Goal: Task Accomplishment & Management: Use online tool/utility

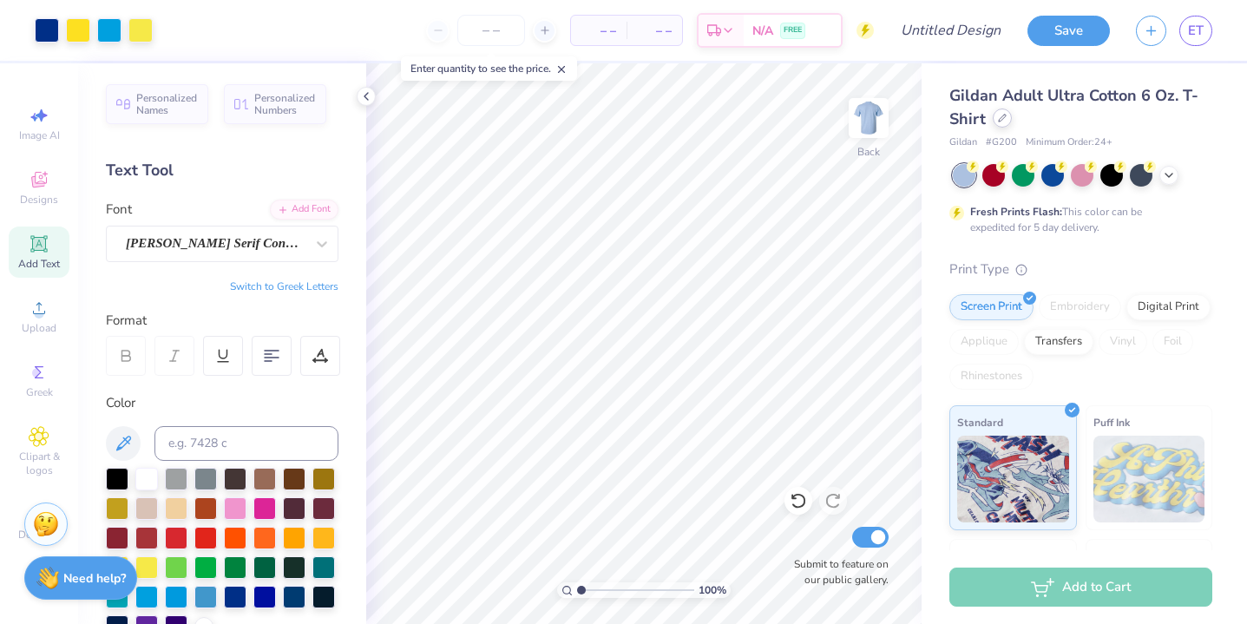
click at [1004, 118] on icon at bounding box center [1002, 118] width 9 height 9
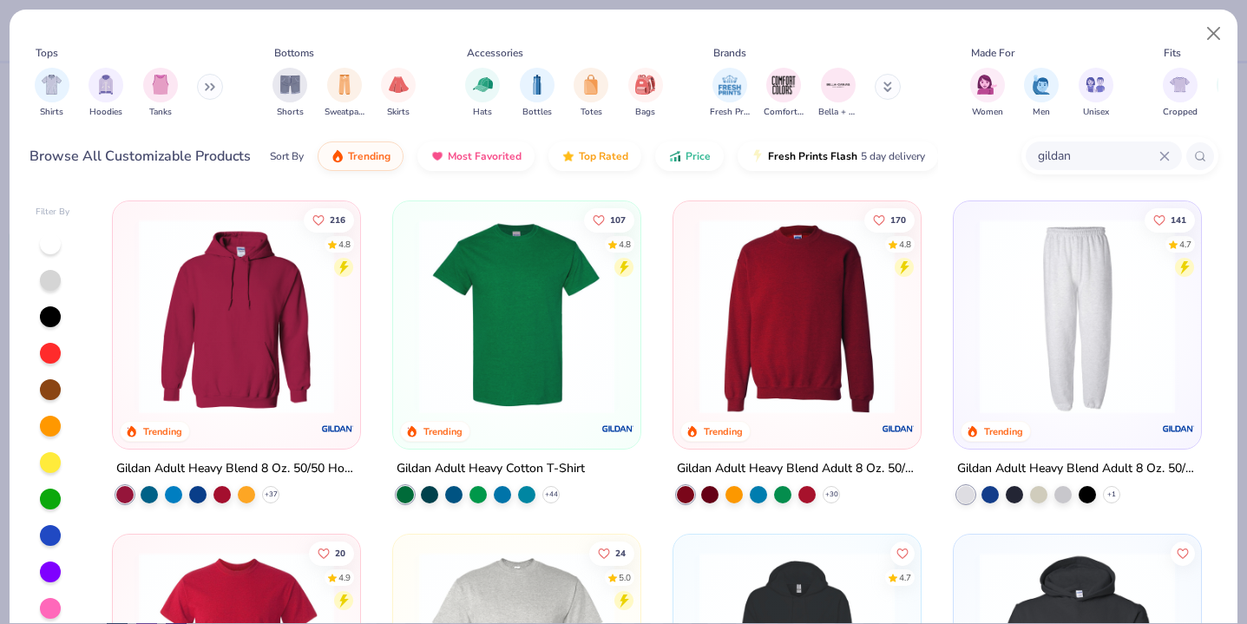
click at [1068, 162] on input "gildan" at bounding box center [1097, 156] width 123 height 20
click at [550, 250] on img at bounding box center [517, 316] width 213 height 195
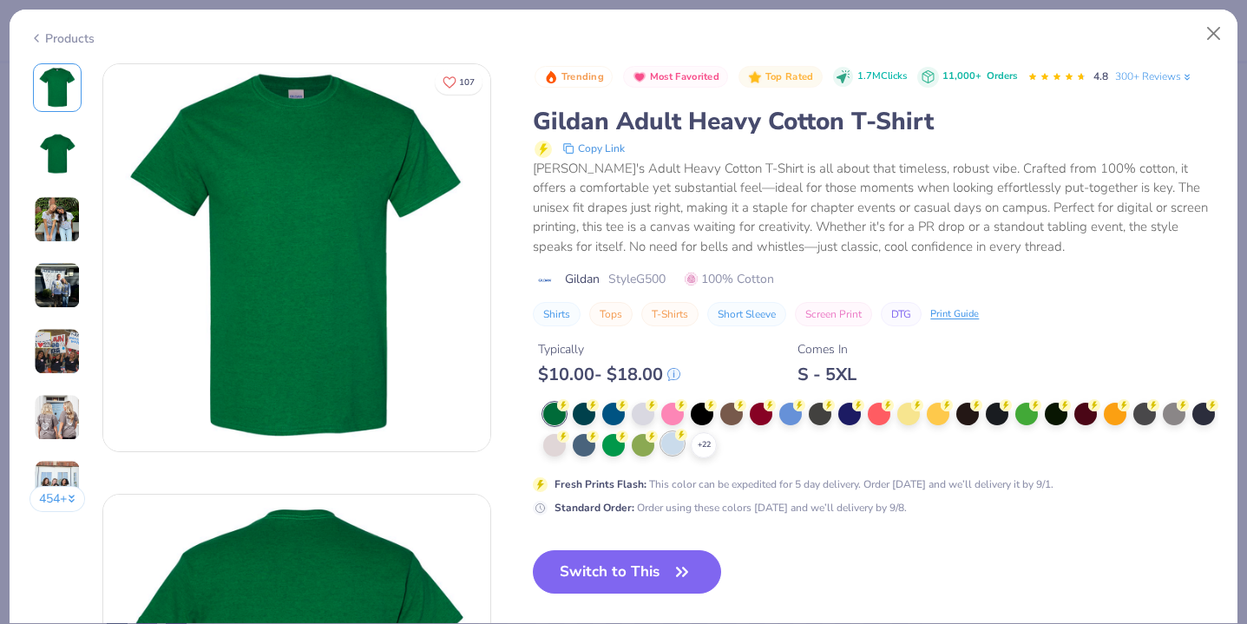
click at [665, 447] on div at bounding box center [672, 443] width 23 height 23
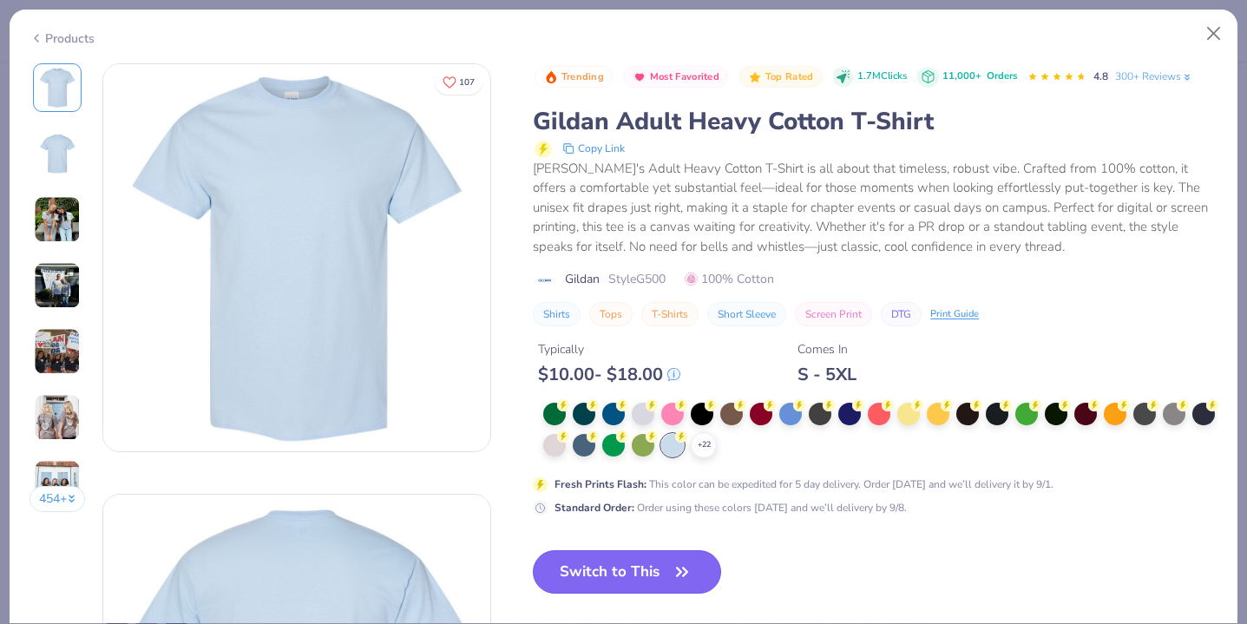
click at [661, 579] on button "Switch to This" at bounding box center [627, 571] width 188 height 43
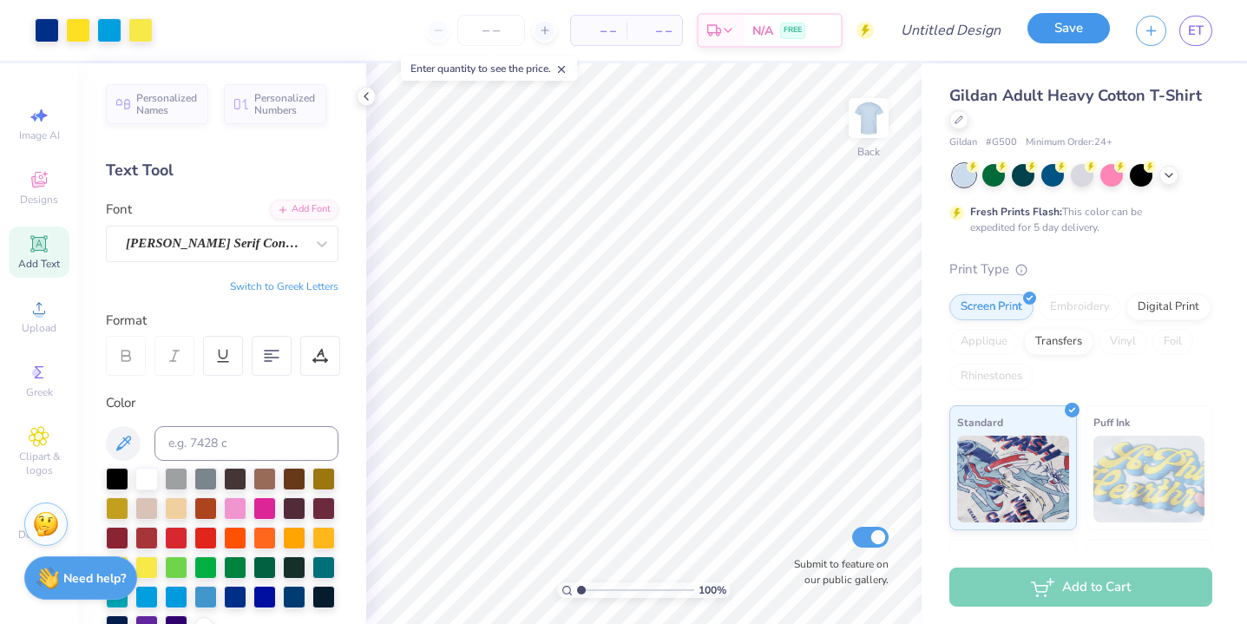
click at [1061, 17] on button "Save" at bounding box center [1069, 28] width 82 height 30
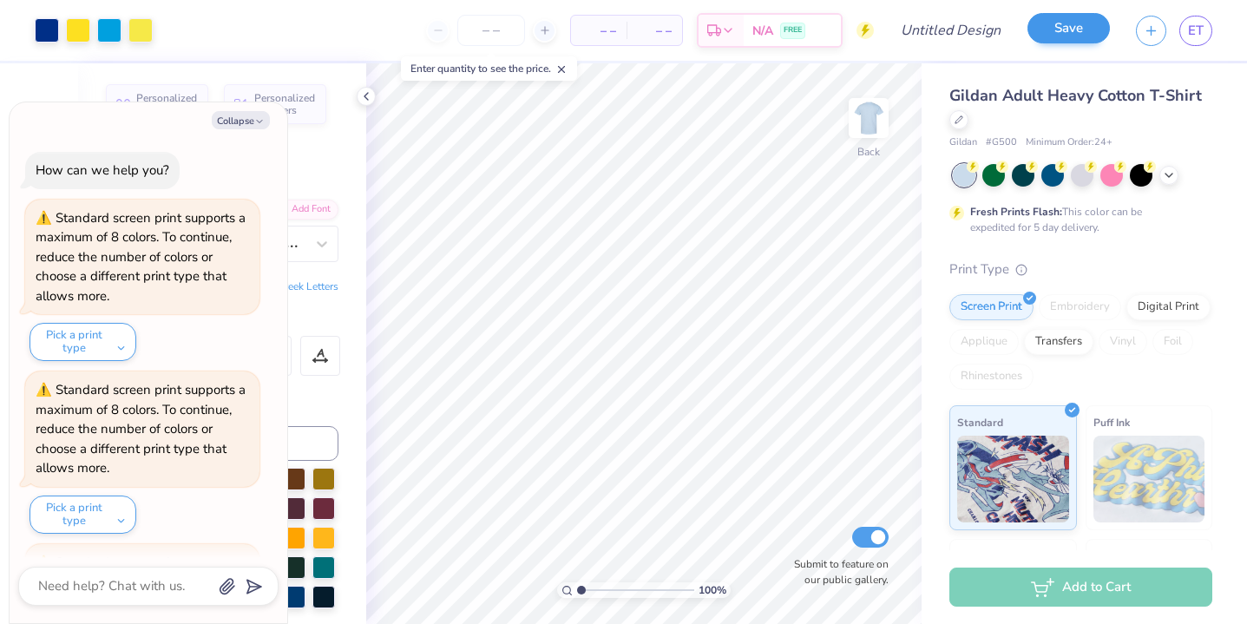
scroll to position [208, 0]
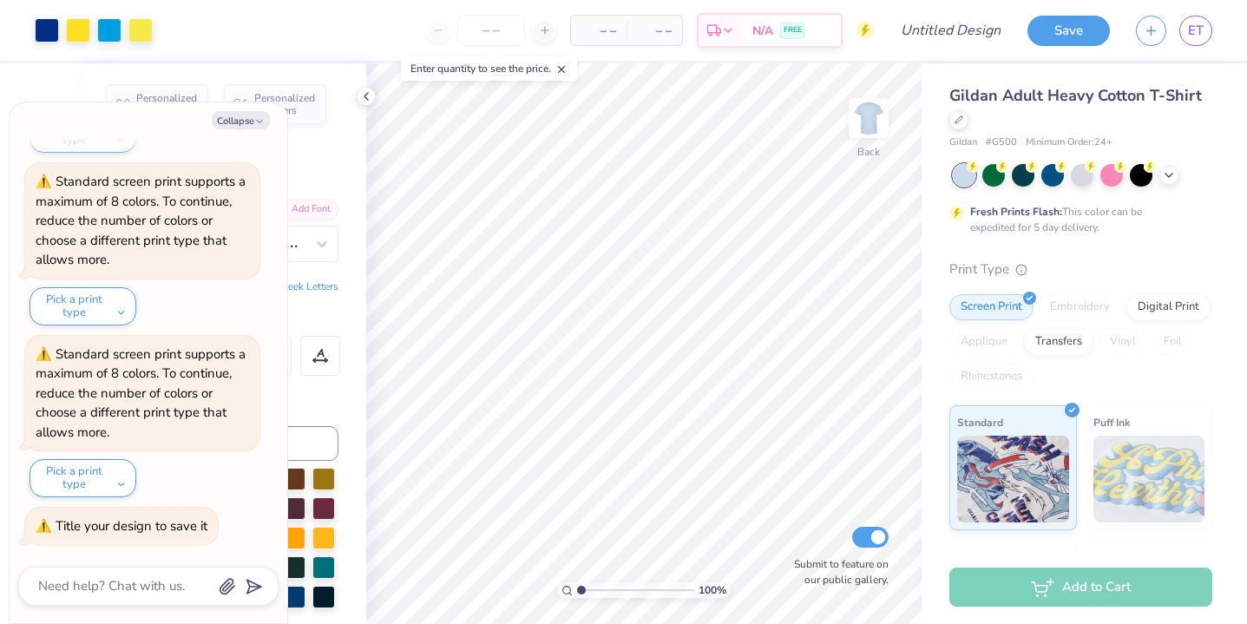
type textarea "x"
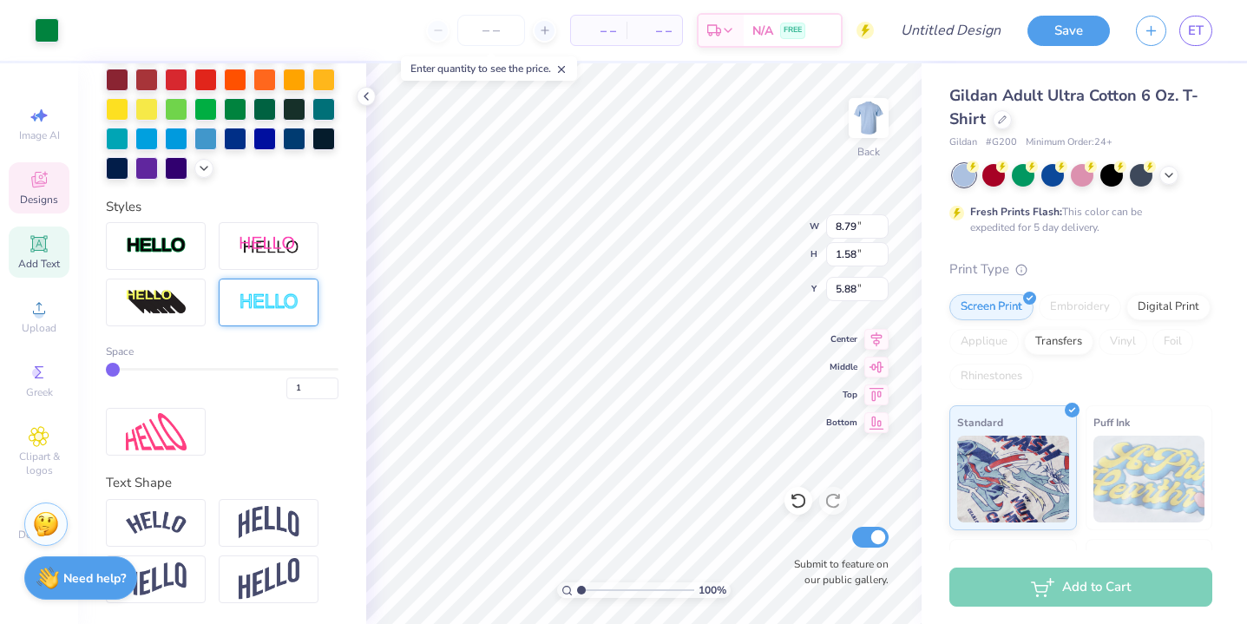
scroll to position [385, 0]
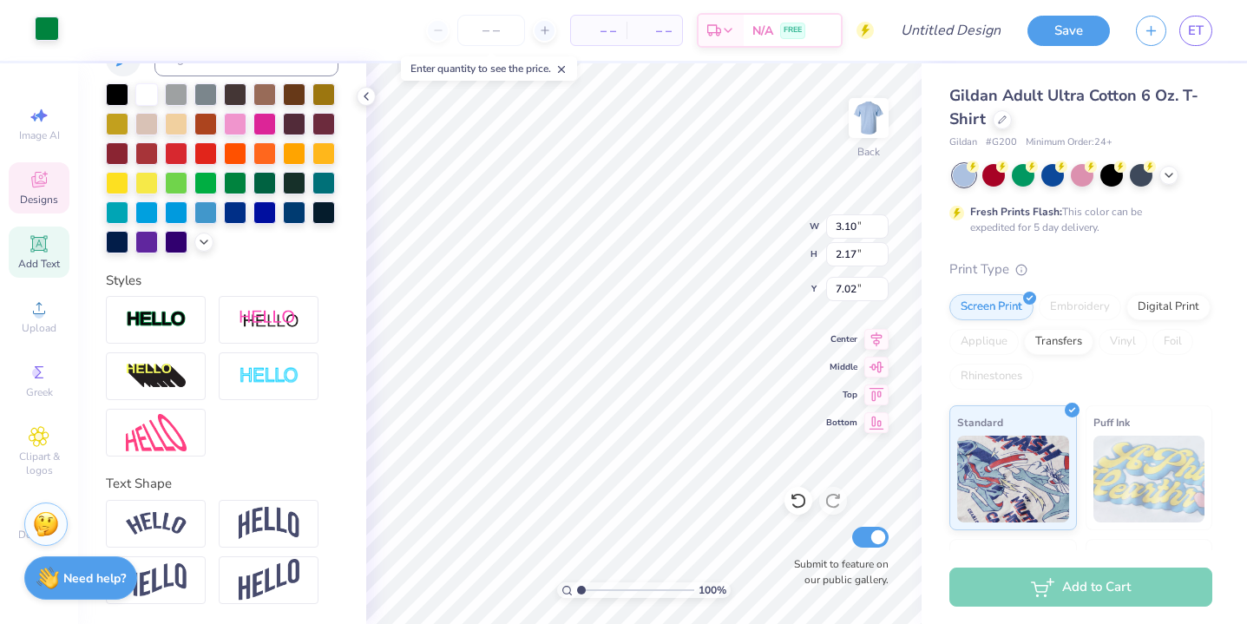
click at [50, 24] on div at bounding box center [47, 28] width 24 height 24
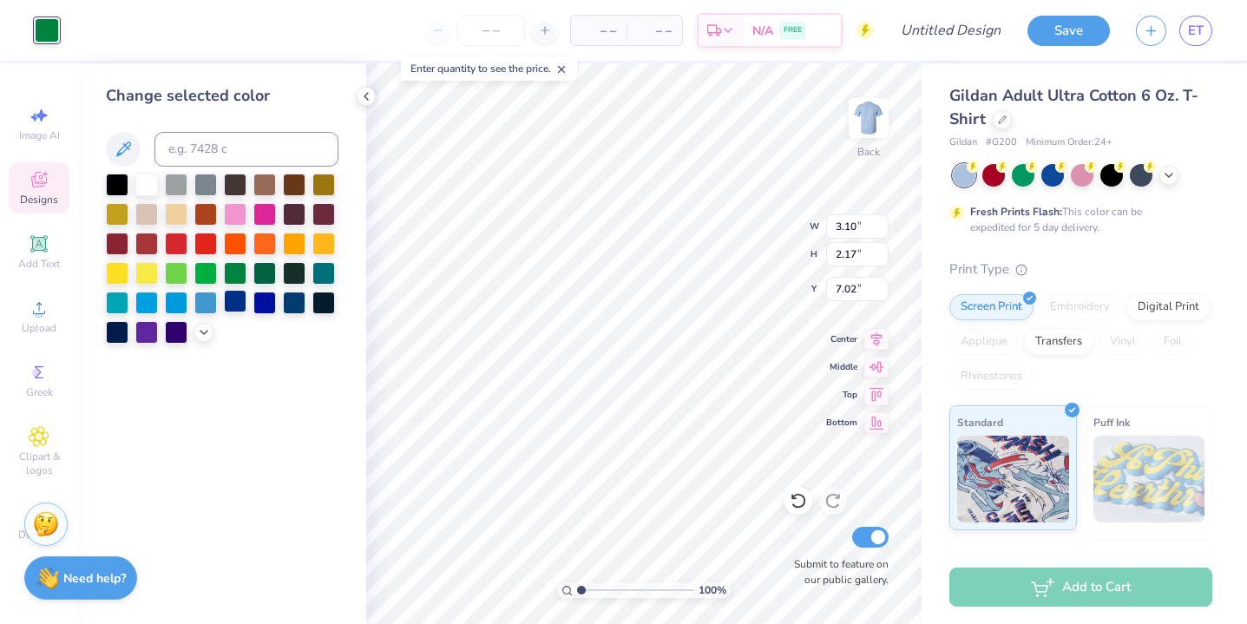
click at [241, 299] on div at bounding box center [235, 301] width 23 height 23
type input "2.26"
type input "0.78"
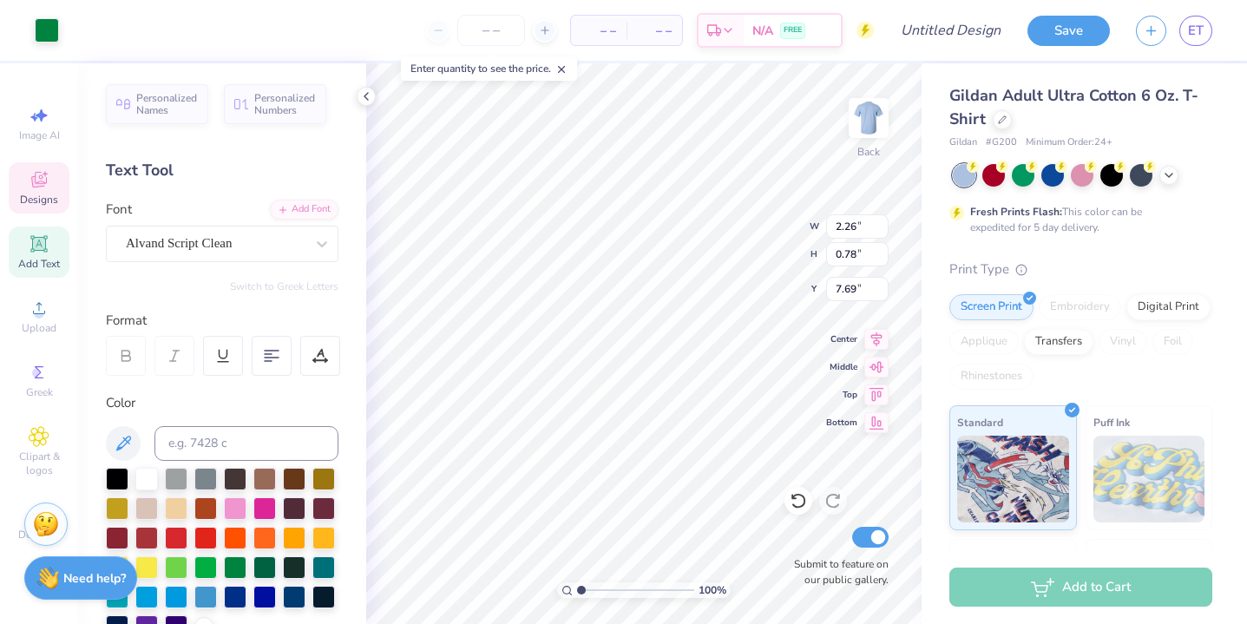
type input "7.71"
click at [227, 590] on div at bounding box center [235, 595] width 23 height 23
type input "2.34"
type input "0.76"
type input "7.76"
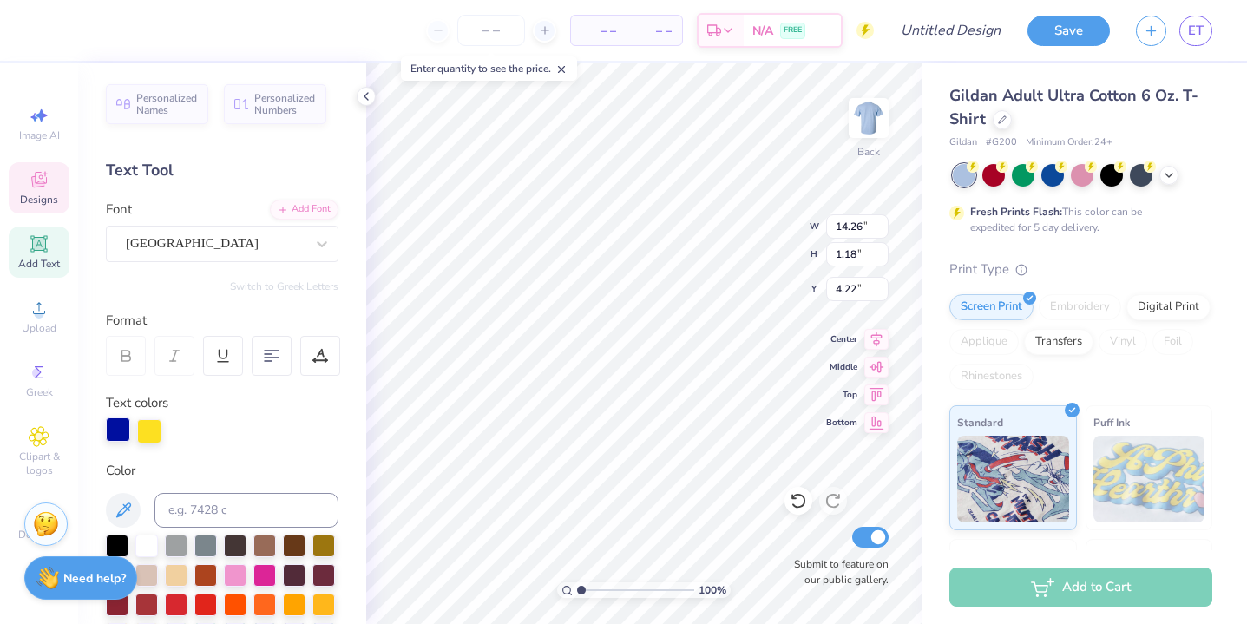
click at [116, 434] on div at bounding box center [118, 429] width 24 height 24
click at [116, 434] on div at bounding box center [118, 431] width 24 height 24
click at [148, 430] on div at bounding box center [149, 429] width 24 height 24
click at [120, 431] on div at bounding box center [118, 429] width 24 height 24
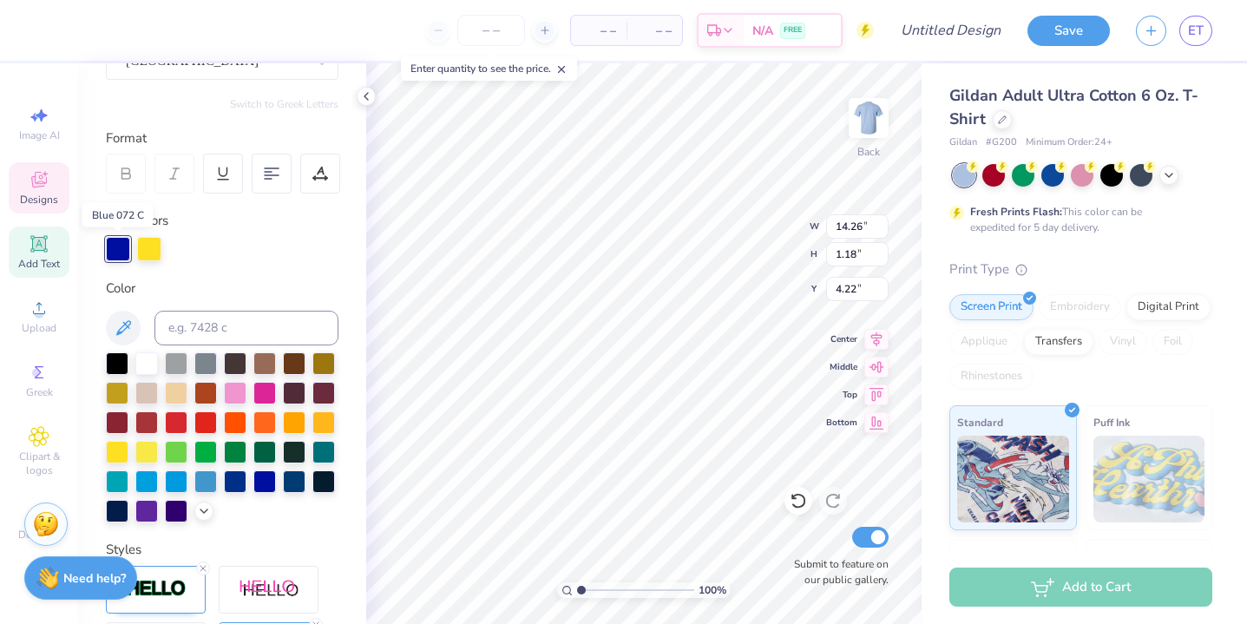
scroll to position [181, 0]
click at [232, 481] on div at bounding box center [235, 481] width 23 height 23
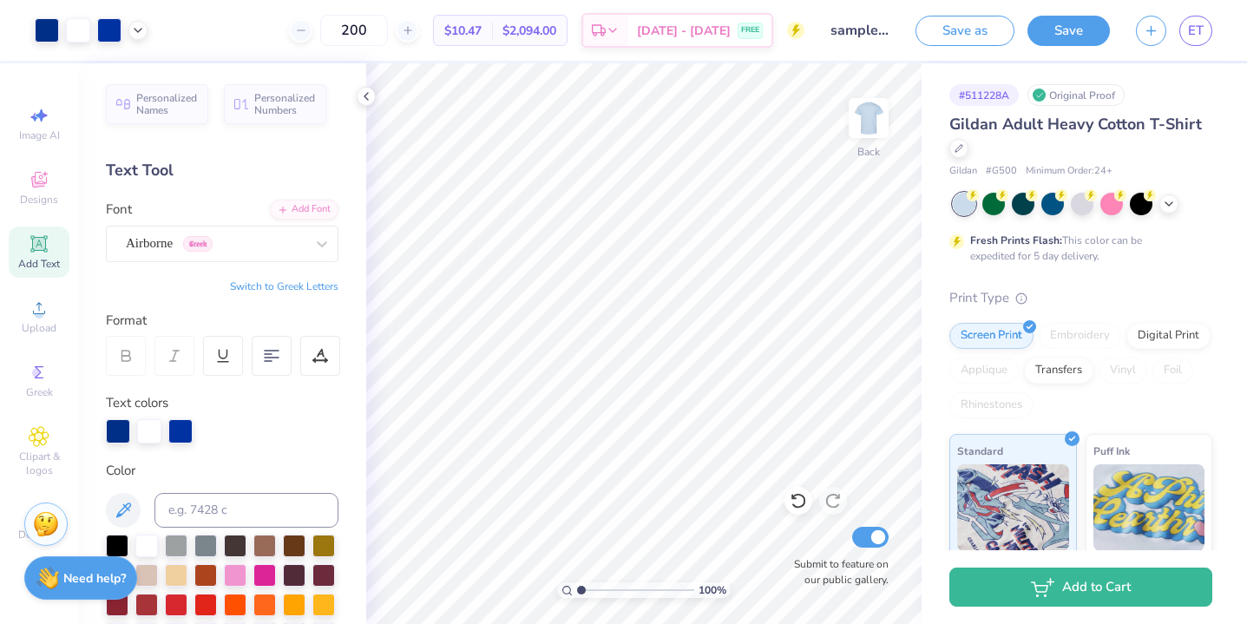
click at [1055, 27] on button "Save" at bounding box center [1069, 31] width 82 height 30
